Goal: Communication & Community: Answer question/provide support

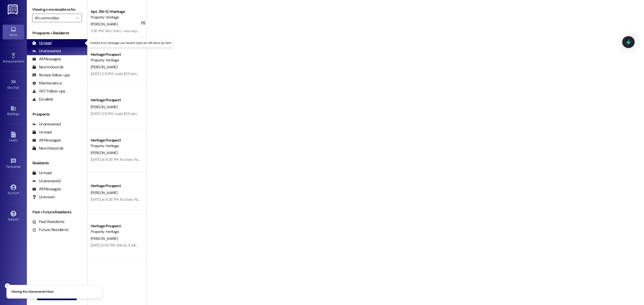
click at [62, 42] on div "Unread (0)" at bounding box center [57, 43] width 60 height 8
